Goal: Find specific fact: Find specific fact

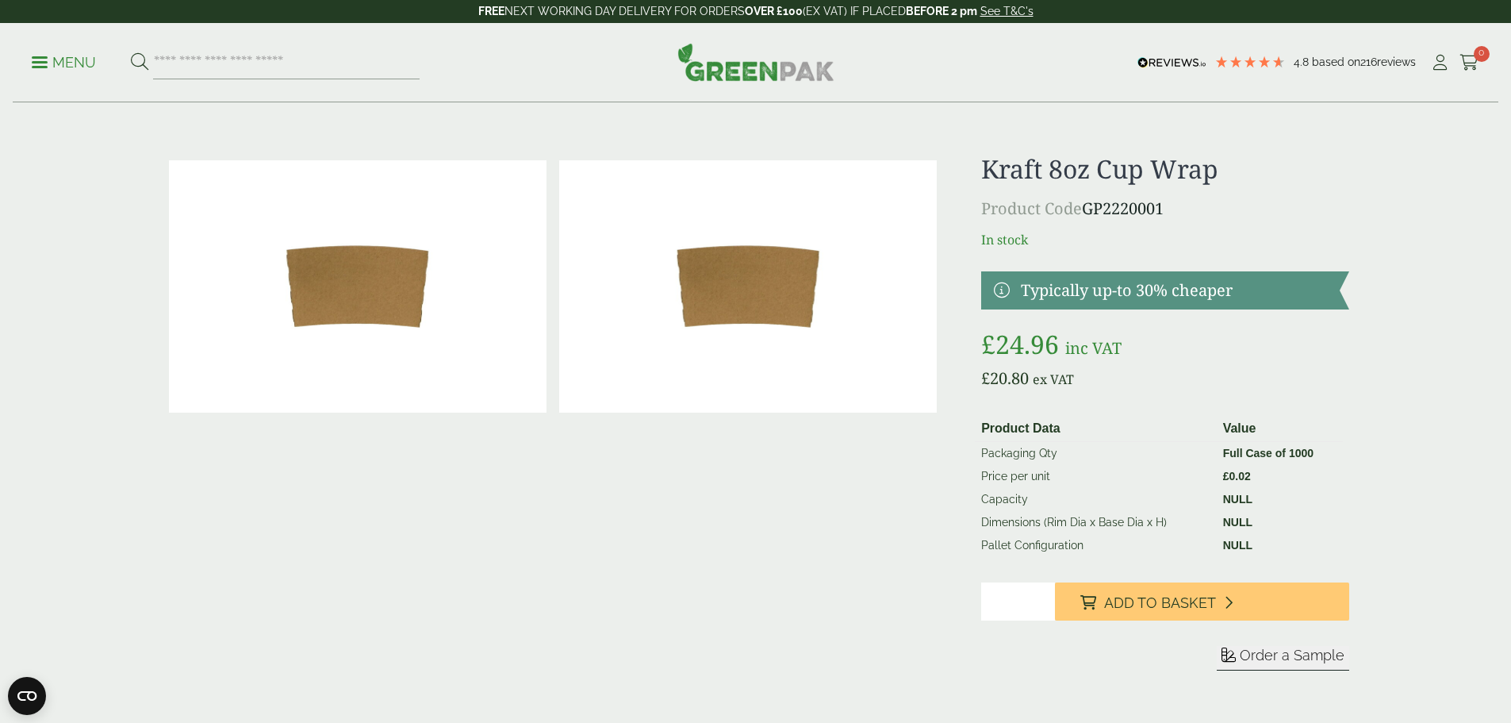
click at [69, 64] on p "Menu" at bounding box center [64, 62] width 64 height 19
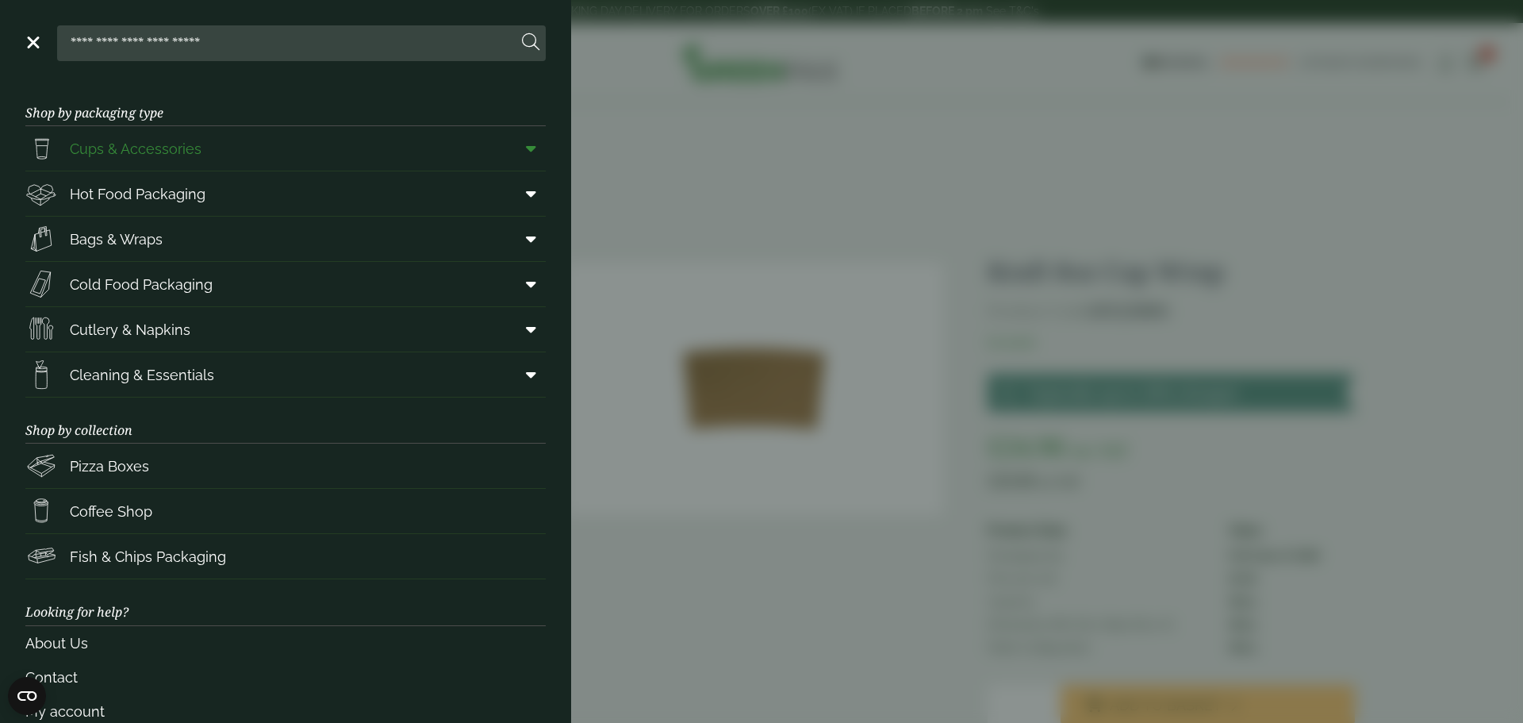
click at [526, 154] on icon at bounding box center [531, 148] width 10 height 16
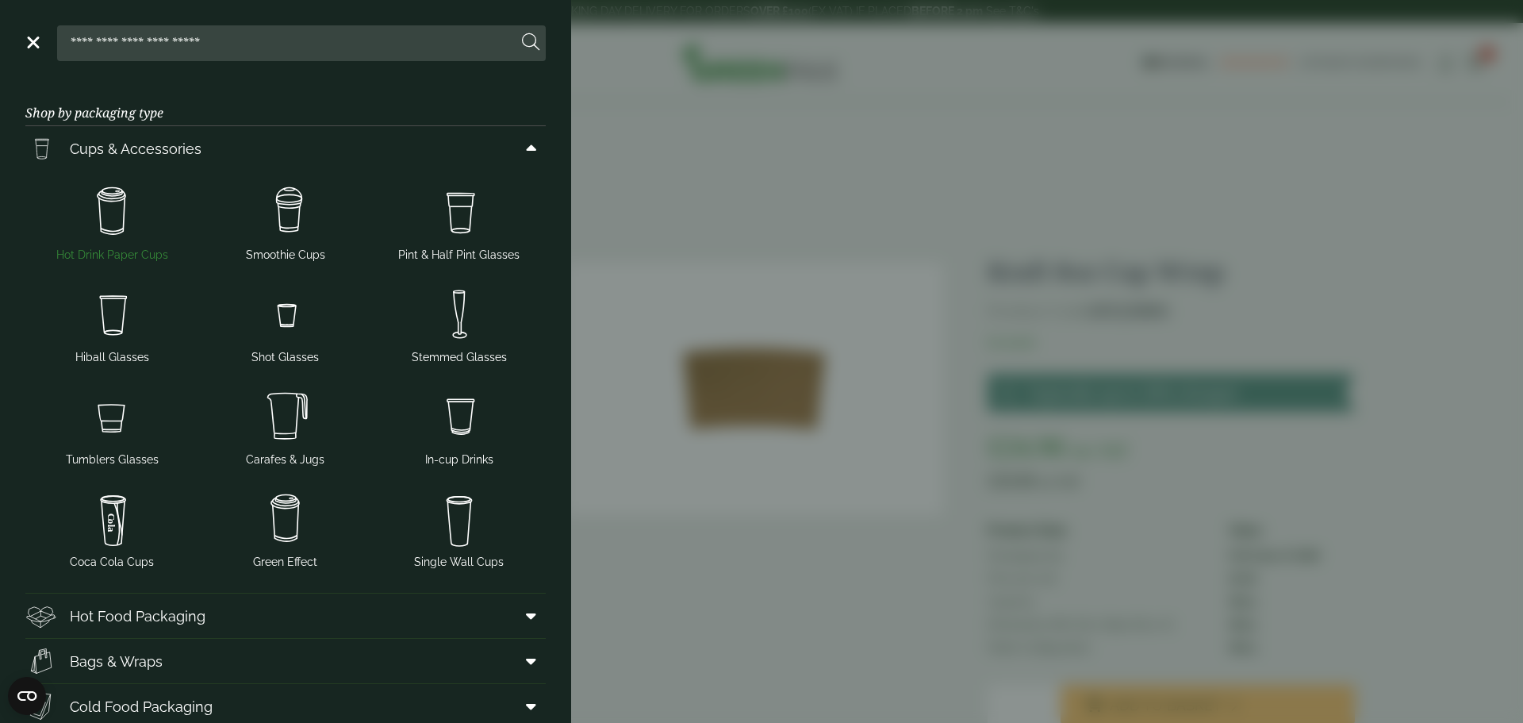
click at [116, 214] on img at bounding box center [112, 211] width 161 height 63
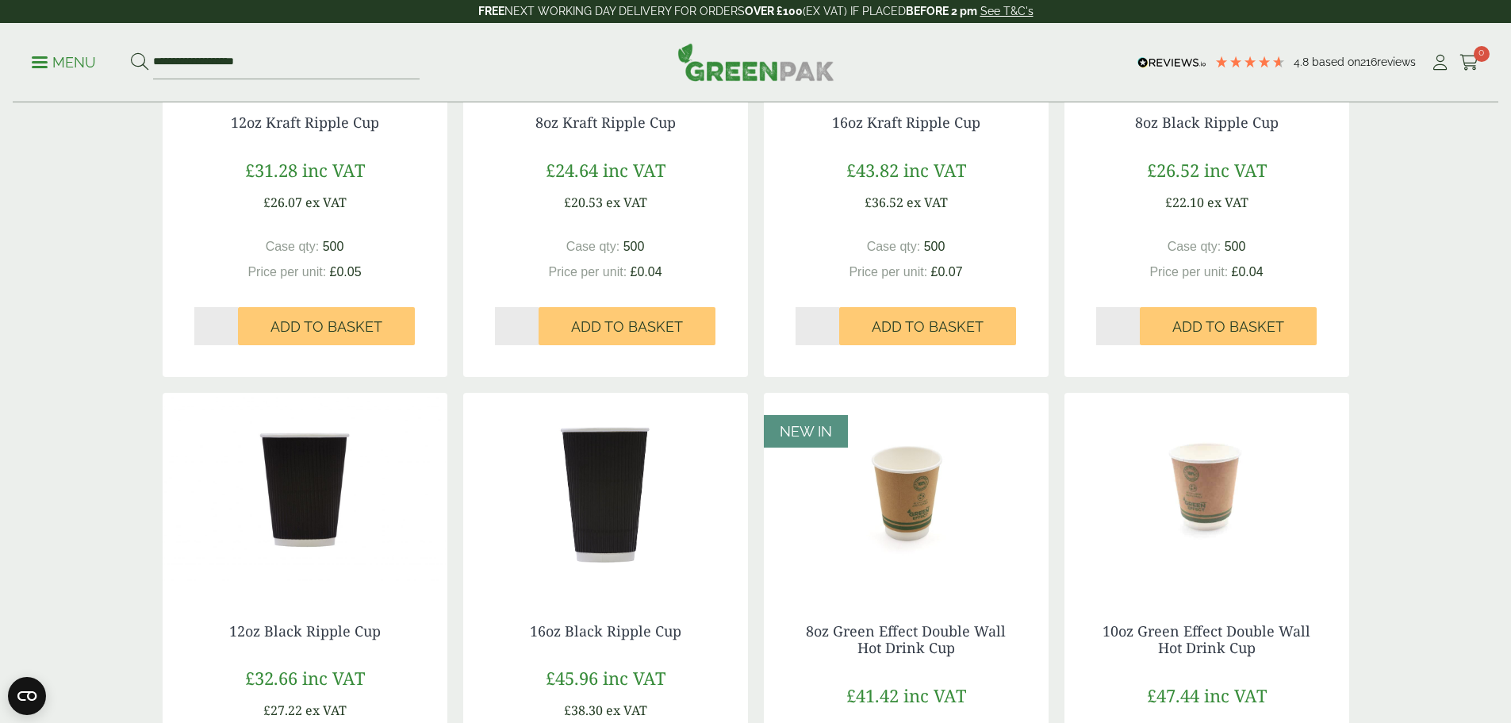
scroll to position [952, 0]
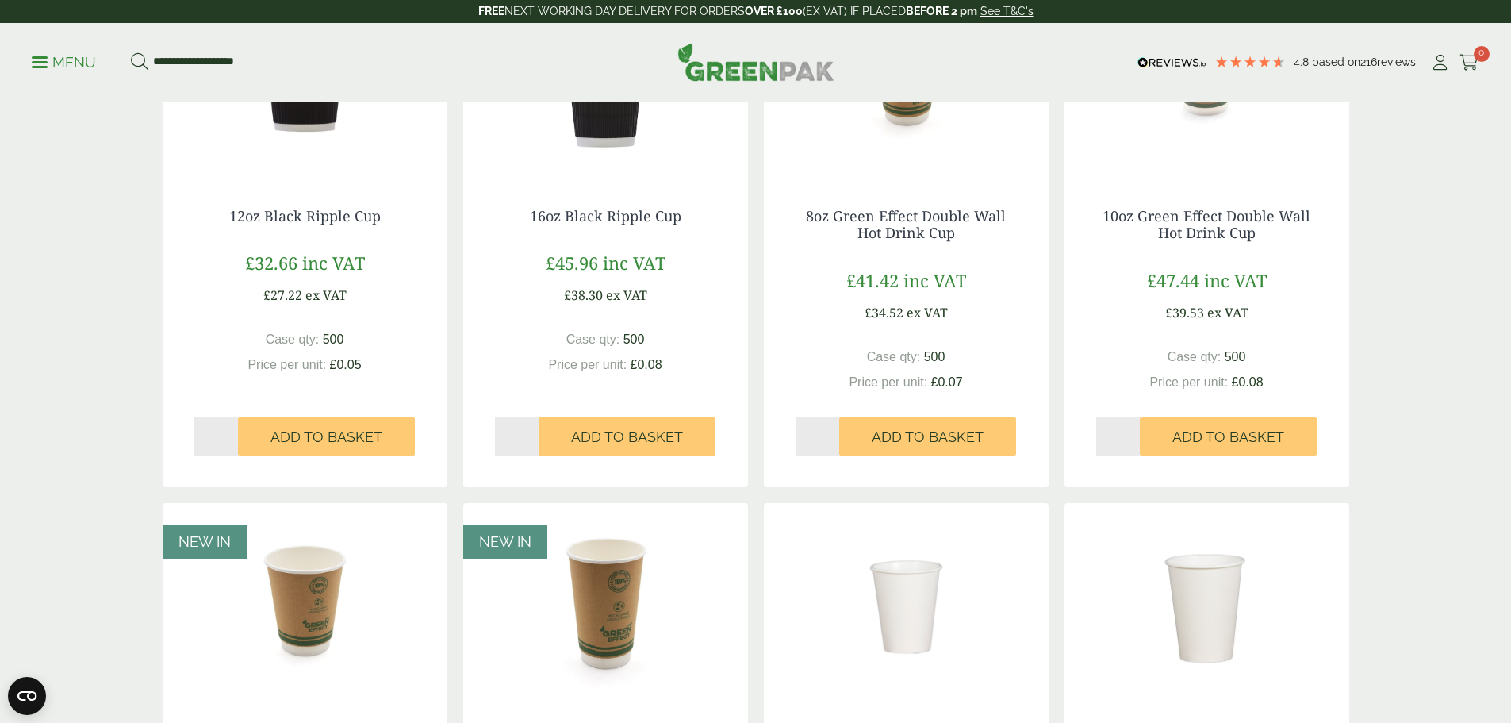
click at [299, 109] on img at bounding box center [305, 77] width 285 height 198
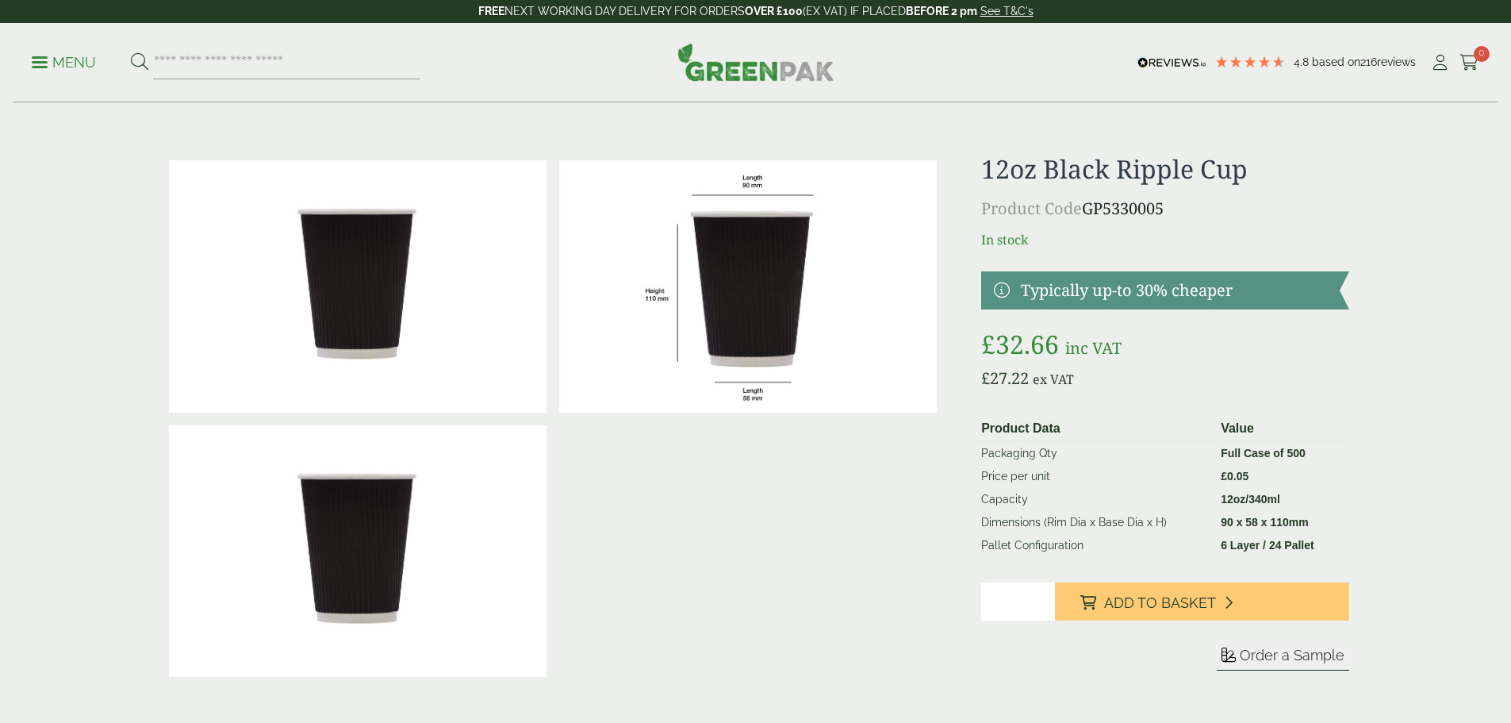
click at [1076, 209] on p "Product Code GP5330005" at bounding box center [1164, 209] width 367 height 24
click at [1252, 208] on p "Product Code GP5330005" at bounding box center [1164, 209] width 367 height 24
drag, startPoint x: 1111, startPoint y: 244, endPoint x: 1144, endPoint y: 246, distance: 33.4
click at [1111, 244] on p "In stock" at bounding box center [1164, 239] width 367 height 19
drag, startPoint x: 1184, startPoint y: 205, endPoint x: 1088, endPoint y: 205, distance: 96.0
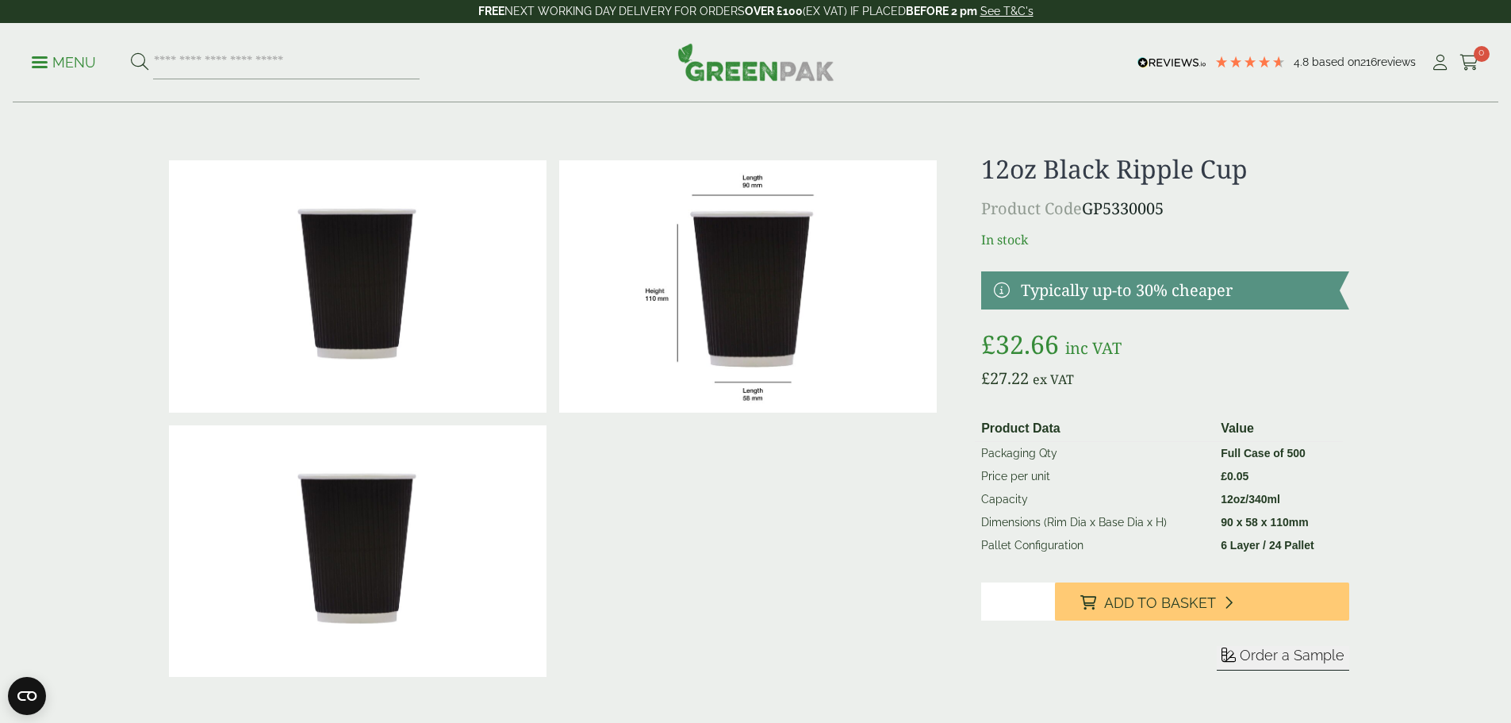
click at [1088, 205] on p "Product Code GP5330005" at bounding box center [1164, 209] width 367 height 24
copy p "GP5330005"
